Goal: Information Seeking & Learning: Find specific fact

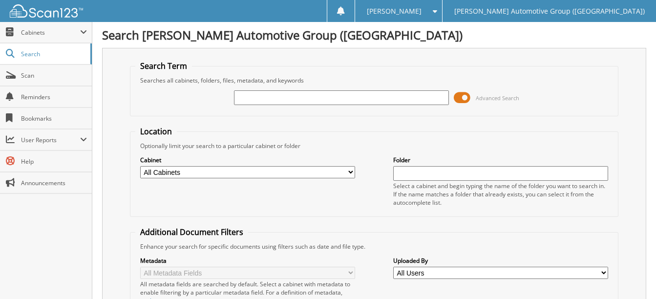
click at [245, 95] on input "text" at bounding box center [341, 97] width 215 height 15
paste input "[US_VEHICLE_IDENTIFICATION_NUMBER]"
type input "[US_VEHICLE_IDENTIFICATION_NUMBER]"
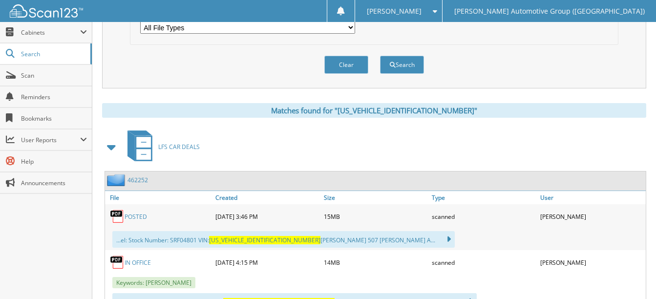
scroll to position [385, 0]
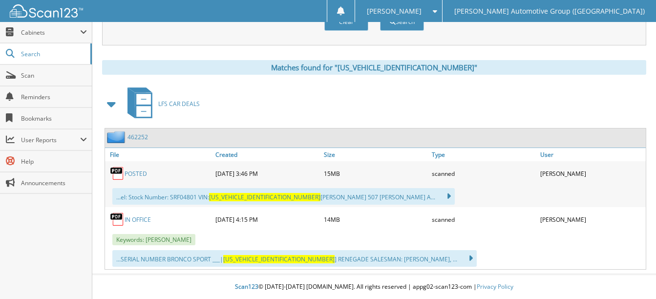
click at [136, 175] on link "POSTED" at bounding box center [135, 173] width 22 height 8
